Goal: Information Seeking & Learning: Stay updated

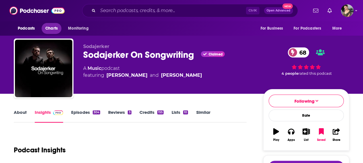
click at [50, 28] on span "Charts" at bounding box center [51, 28] width 12 height 8
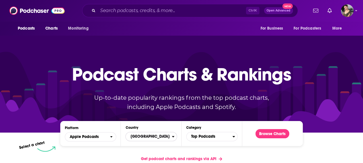
click at [152, 134] on span "[GEOGRAPHIC_DATA]" at bounding box center [149, 137] width 46 height 10
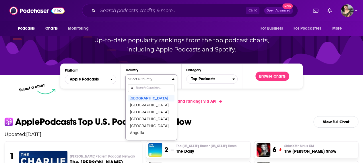
click at [141, 86] on div "Countries" at bounding box center [151, 87] width 46 height 13
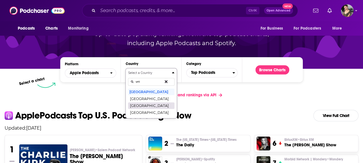
type input "uni"
click at [169, 105] on button "[GEOGRAPHIC_DATA]" at bounding box center [151, 105] width 46 height 7
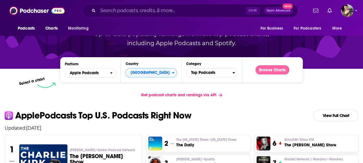
click at [278, 66] on button "Browse Charts" at bounding box center [273, 69] width 34 height 9
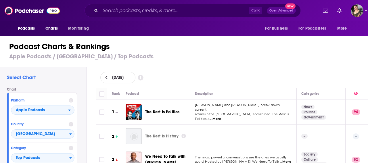
click at [334, 75] on div "[DATE]" at bounding box center [231, 77] width 263 height 11
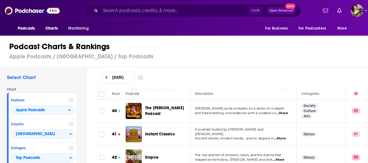
scroll to position [948, 0]
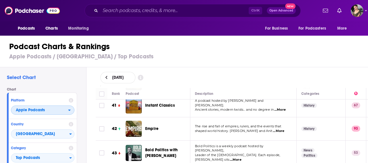
click at [45, 108] on span "Apple Podcasts" at bounding box center [39, 110] width 57 height 10
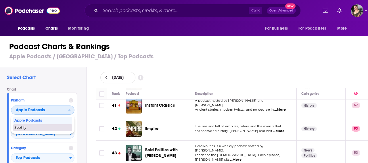
click at [45, 128] on span "Spotify" at bounding box center [42, 127] width 56 height 3
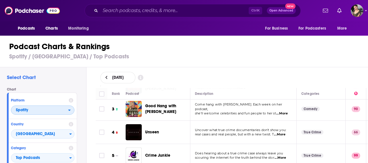
scroll to position [57, 0]
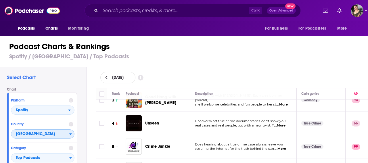
click at [48, 135] on span "[GEOGRAPHIC_DATA]" at bounding box center [40, 134] width 58 height 10
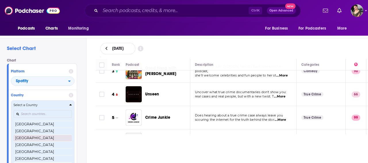
scroll to position [136, 0]
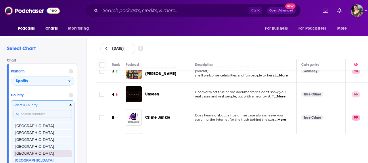
click at [39, 152] on button "[GEOGRAPHIC_DATA]" at bounding box center [43, 153] width 58 height 7
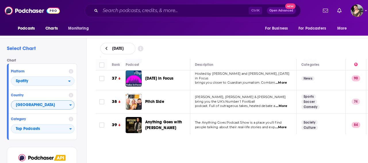
scroll to position [862, 0]
